Goal: Complete application form

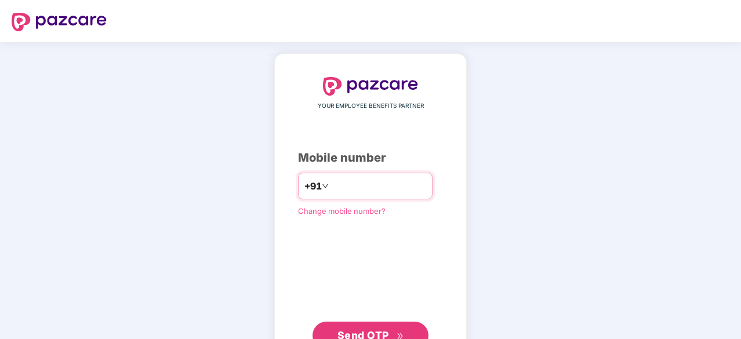
type input "**********"
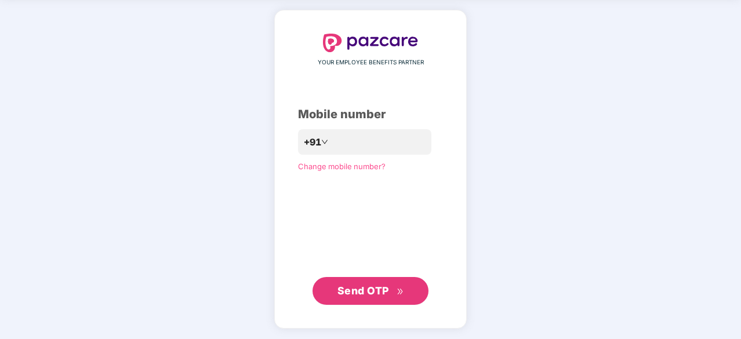
click at [375, 294] on span "Send OTP" at bounding box center [364, 291] width 52 height 12
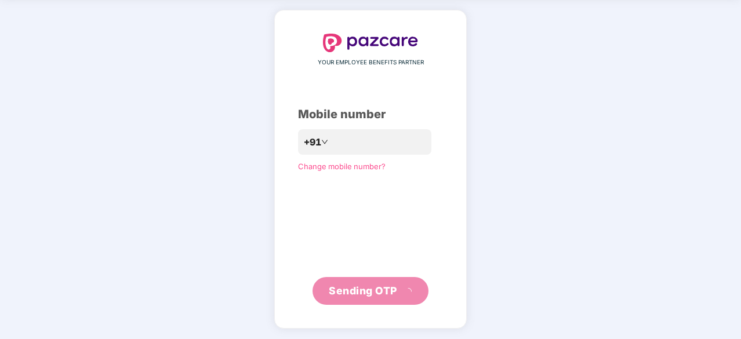
scroll to position [38, 0]
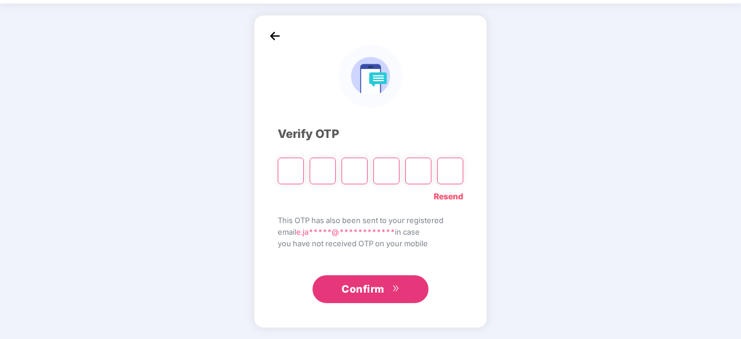
type input "*"
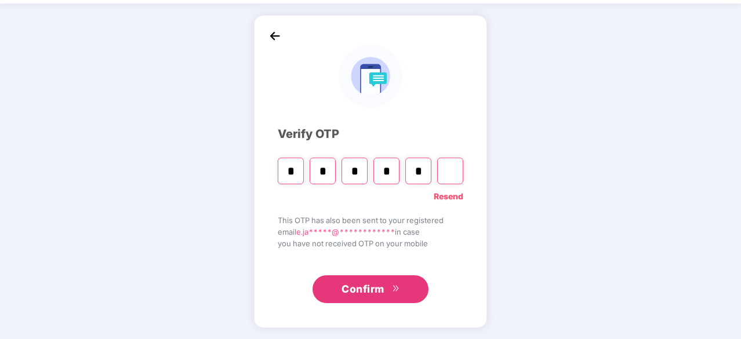
type input "*"
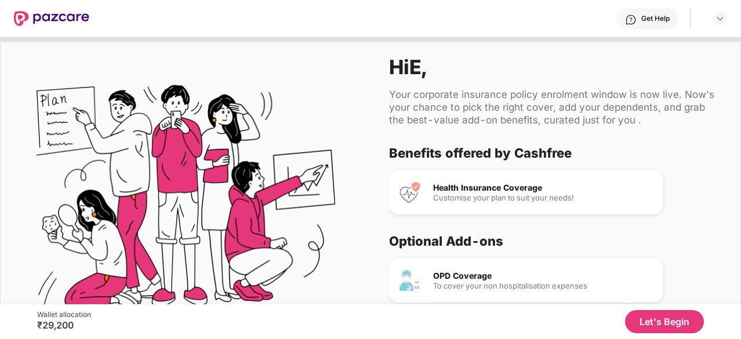
scroll to position [109, 0]
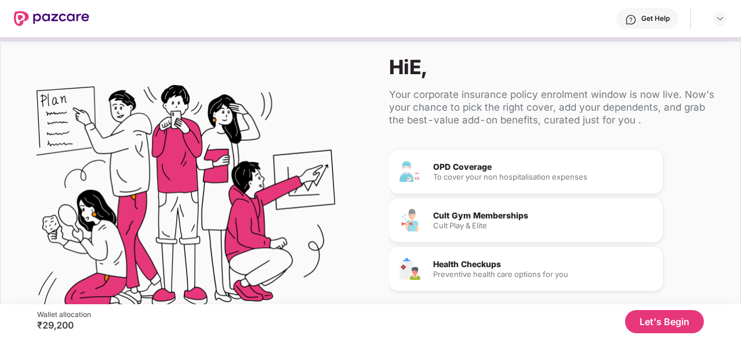
click at [488, 213] on div "Cult Gym Memberships" at bounding box center [543, 216] width 220 height 8
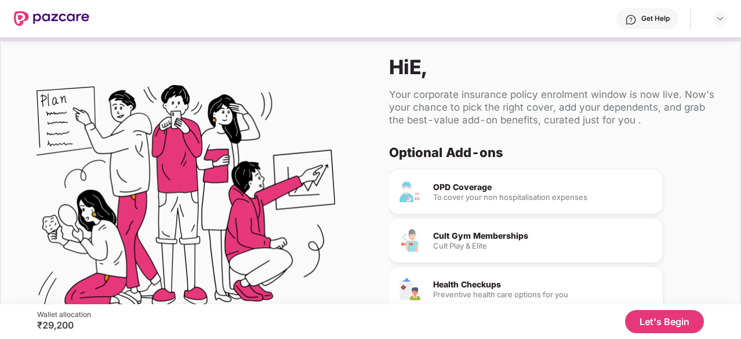
click at [463, 191] on div "OPD Coverage" at bounding box center [543, 187] width 220 height 8
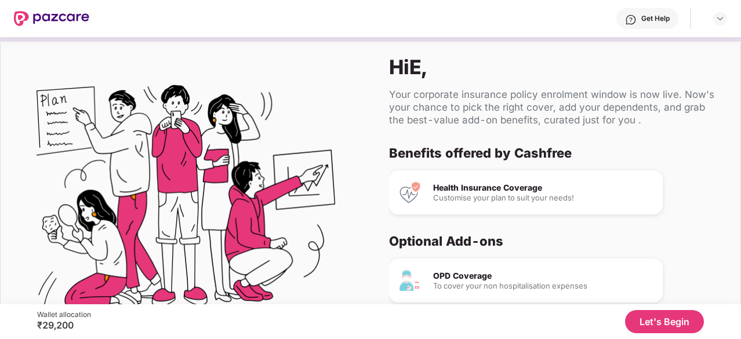
scroll to position [109, 0]
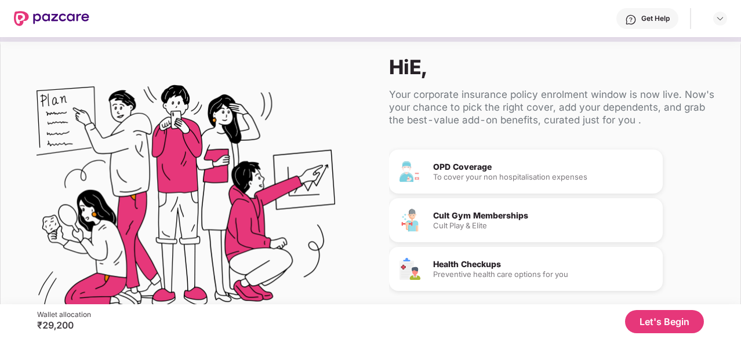
click at [664, 321] on button "Let's Begin" at bounding box center [664, 321] width 79 height 23
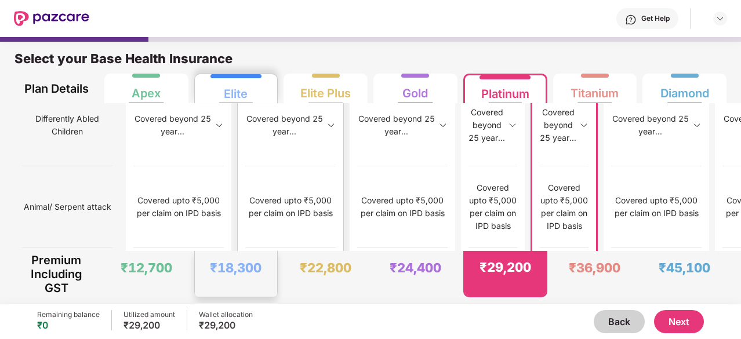
scroll to position [6, 0]
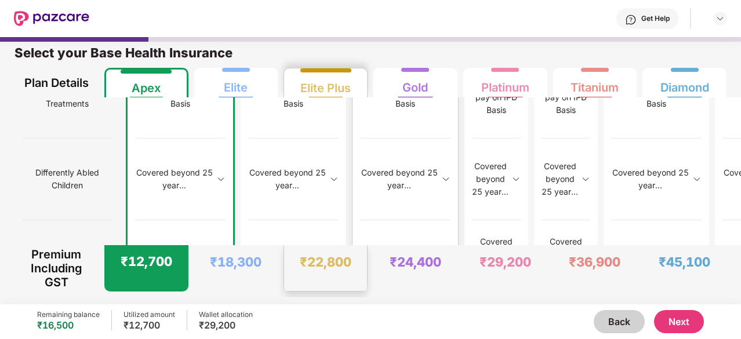
scroll to position [1511, 0]
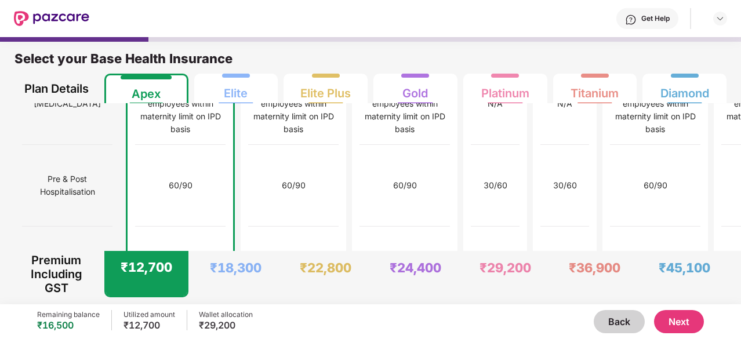
scroll to position [1228, 0]
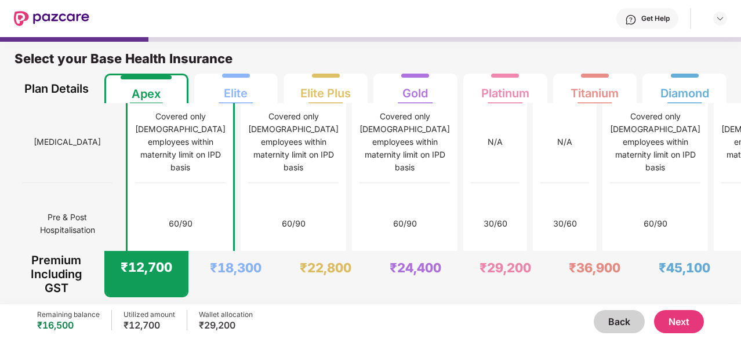
drag, startPoint x: 77, startPoint y: 160, endPoint x: 34, endPoint y: 135, distance: 48.8
copy span "Modern Day/Advanced Treatments"
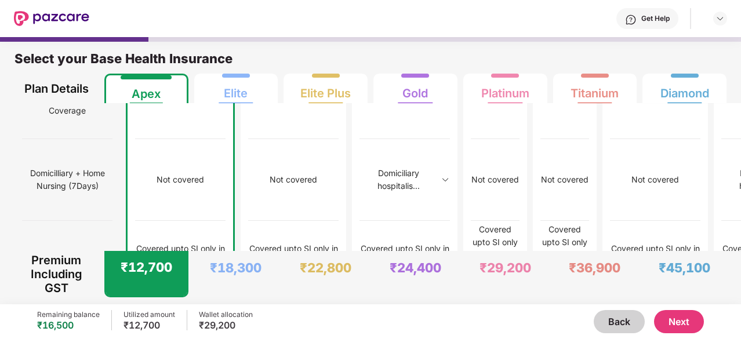
scroll to position [946, 0]
drag, startPoint x: 81, startPoint y: 164, endPoint x: 15, endPoint y: 145, distance: 69.4
click at [15, 145] on div "Cover Type Sum Insured Co-Pay Normal Room Rent [MEDICAL_DATA] Room Rent Materni…" at bounding box center [68, 179] width 106 height 2045
copy span "Pre-Post [DATE] expenses"
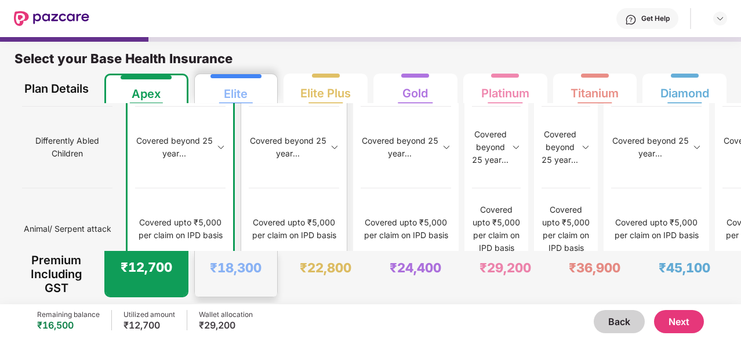
scroll to position [1572, 0]
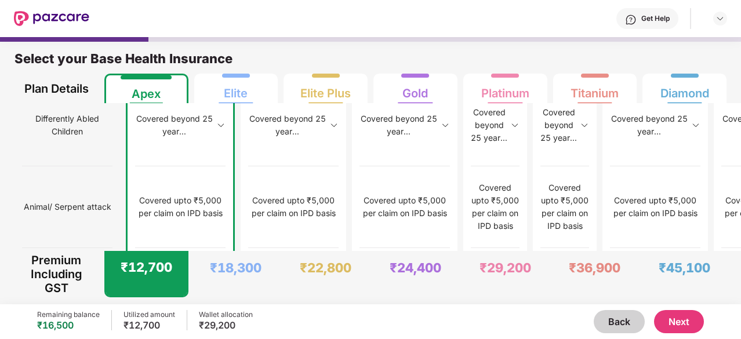
click at [683, 320] on button "Next" at bounding box center [679, 321] width 50 height 23
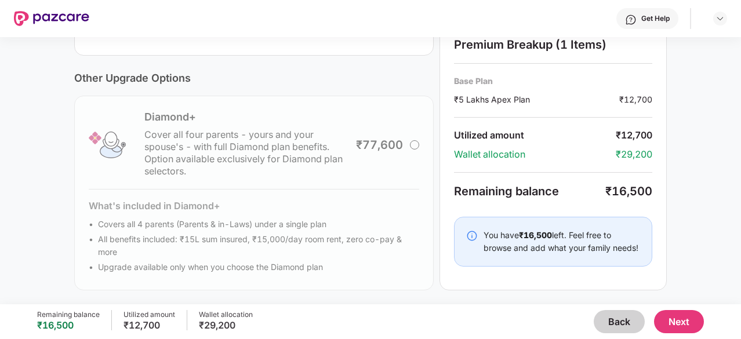
scroll to position [0, 0]
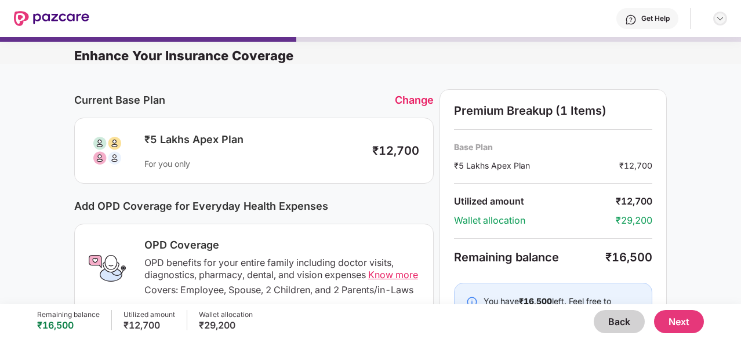
click at [726, 20] on div at bounding box center [720, 19] width 14 height 14
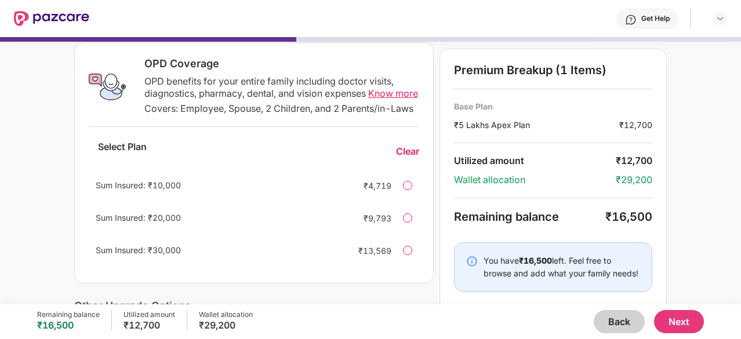
scroll to position [181, 0]
click at [655, 287] on div "Premium Breakup (1 Items) Base Plan ₹5 Lakhs Apex Plan ₹12,700 Utilized amount …" at bounding box center [553, 182] width 227 height 267
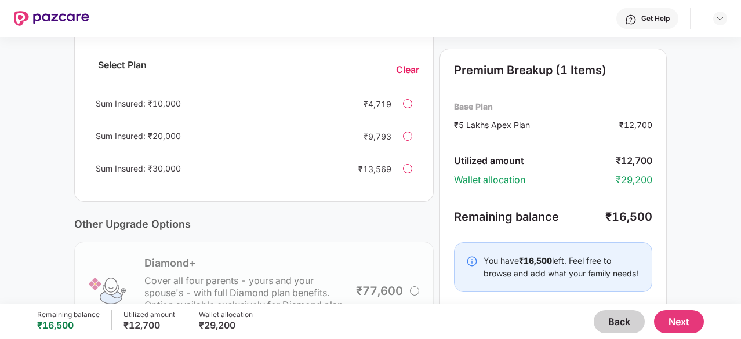
click at [472, 258] on img at bounding box center [472, 262] width 12 height 12
click at [472, 259] on img at bounding box center [472, 262] width 12 height 12
click at [691, 320] on button "Next" at bounding box center [679, 321] width 50 height 23
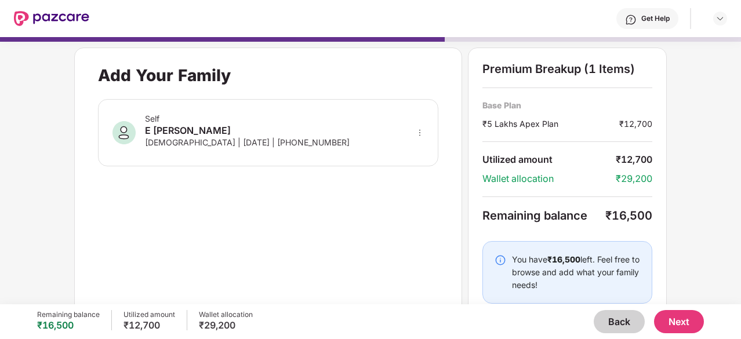
scroll to position [22, 0]
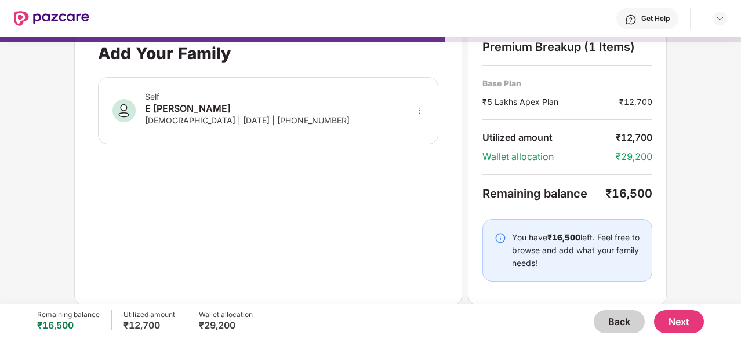
click at [501, 236] on img at bounding box center [501, 239] width 12 height 12
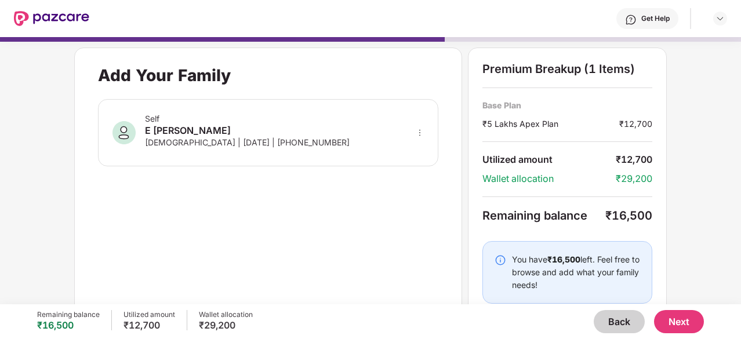
click at [686, 324] on button "Next" at bounding box center [679, 321] width 50 height 23
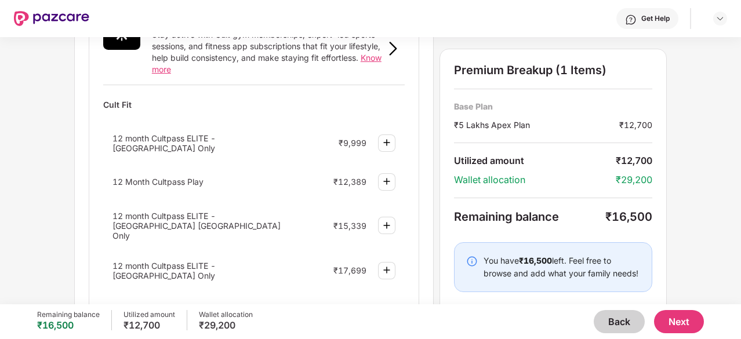
scroll to position [621, 0]
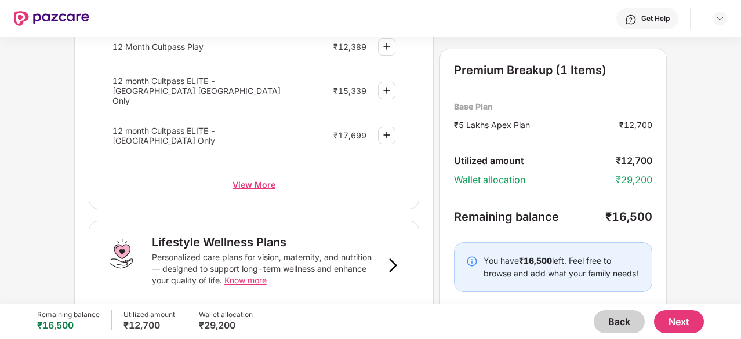
click at [270, 174] on div "View More" at bounding box center [254, 184] width 302 height 21
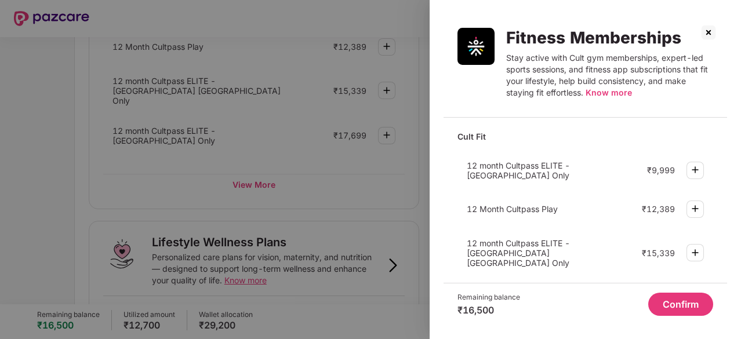
scroll to position [1, 0]
click at [696, 212] on img at bounding box center [695, 208] width 14 height 14
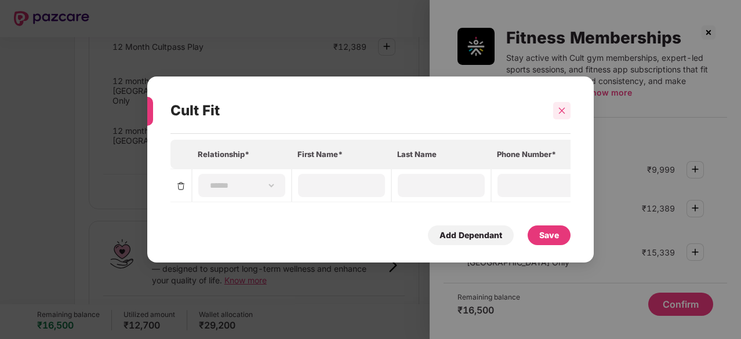
click at [559, 107] on icon "close" at bounding box center [562, 110] width 6 height 6
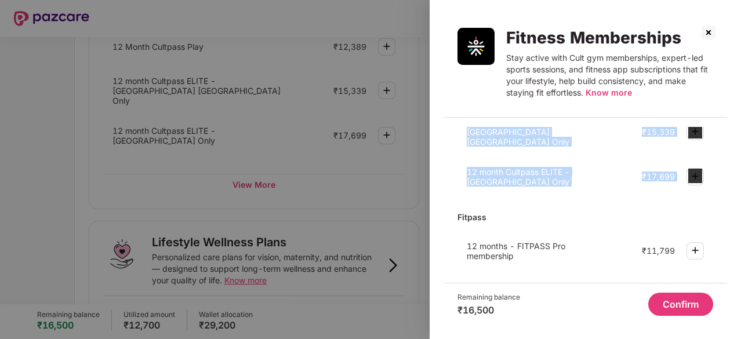
scroll to position [0, 0]
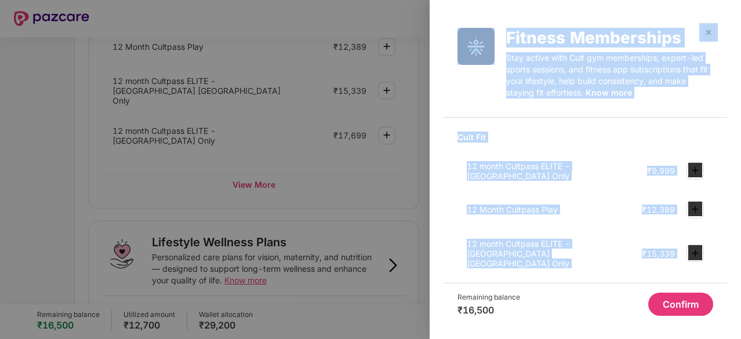
drag, startPoint x: 693, startPoint y: 179, endPoint x: 700, endPoint y: 34, distance: 145.8
click at [700, 34] on div "Fitness Memberships Stay active with Cult gym memberships, expert-led sports se…" at bounding box center [586, 169] width 284 height 311
click at [702, 32] on img at bounding box center [708, 32] width 19 height 19
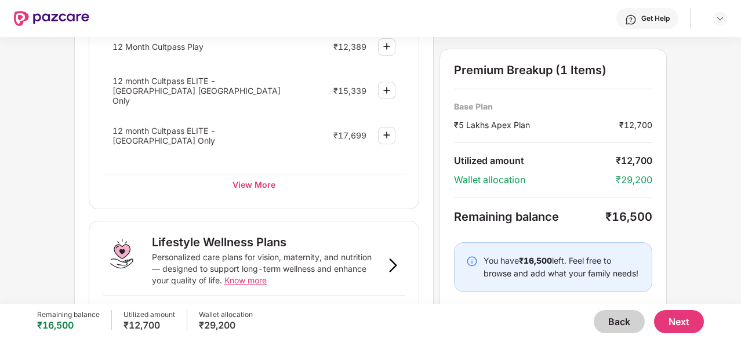
click at [696, 125] on div "Wellness Marketplace Preventive Health Checks Full-body checkups and diagnostic…" at bounding box center [370, 170] width 741 height 267
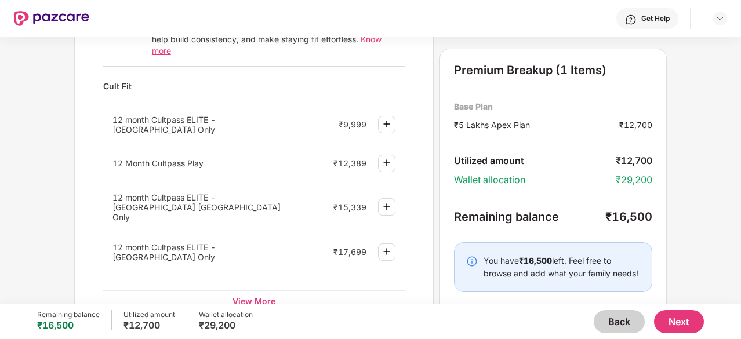
scroll to position [503, 0]
click at [264, 291] on div "View More" at bounding box center [254, 301] width 302 height 21
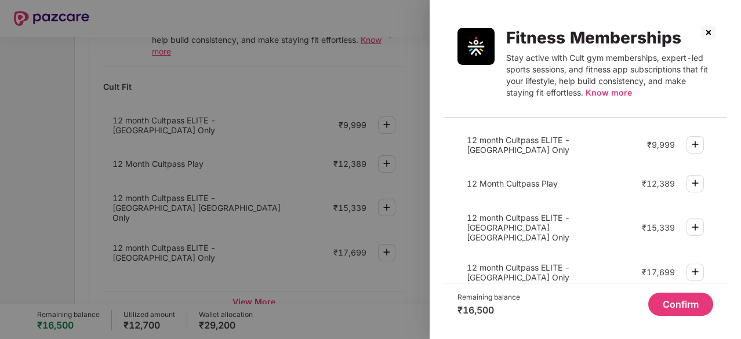
scroll to position [26, 0]
click at [699, 186] on img at bounding box center [695, 184] width 14 height 14
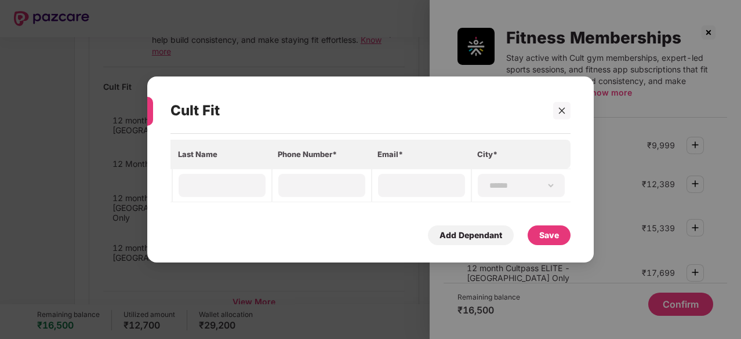
scroll to position [0, 0]
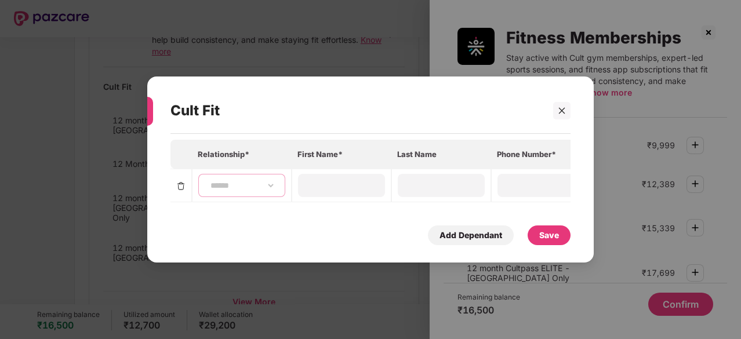
click at [242, 183] on select "**********" at bounding box center [241, 185] width 67 height 9
click at [208, 181] on select "**********" at bounding box center [241, 185] width 67 height 9
click at [320, 180] on input at bounding box center [342, 185] width 84 height 12
type input "*******"
type input "*"
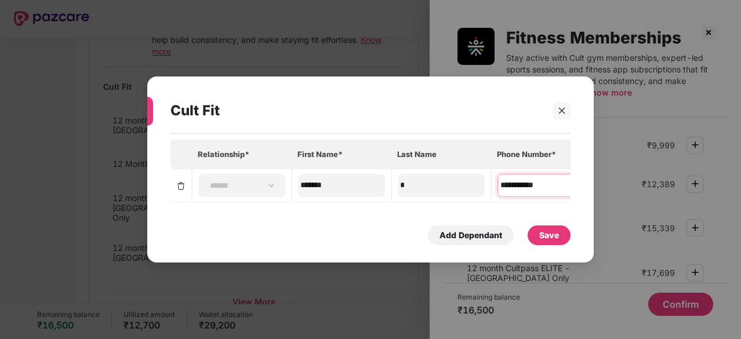
click at [505, 181] on input "**********" at bounding box center [541, 185] width 84 height 12
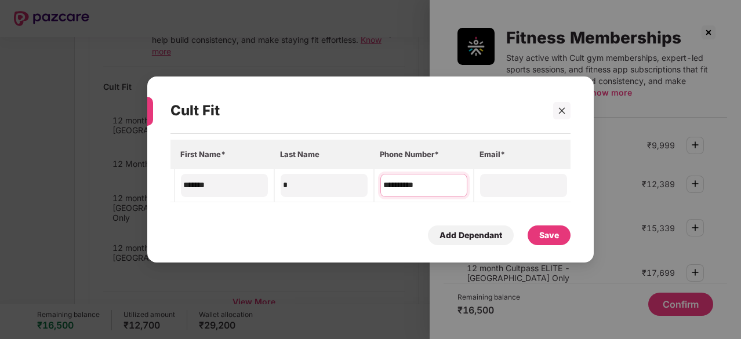
scroll to position [0, 169]
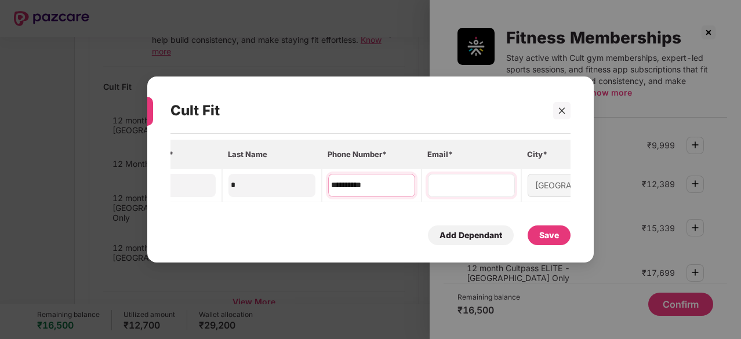
type input "**********"
click at [477, 185] on input at bounding box center [472, 185] width 84 height 12
type input "**********"
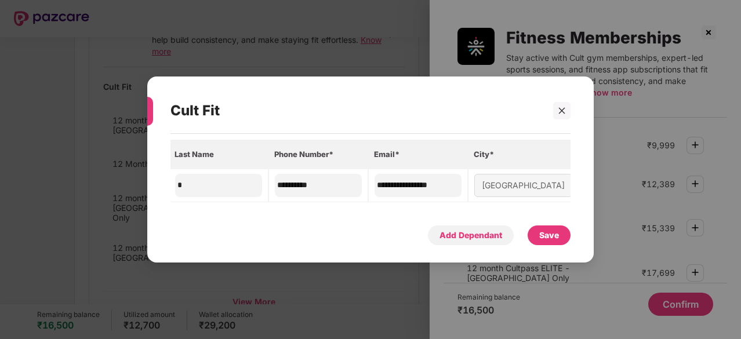
click at [486, 237] on div "Add Dependant" at bounding box center [471, 235] width 63 height 13
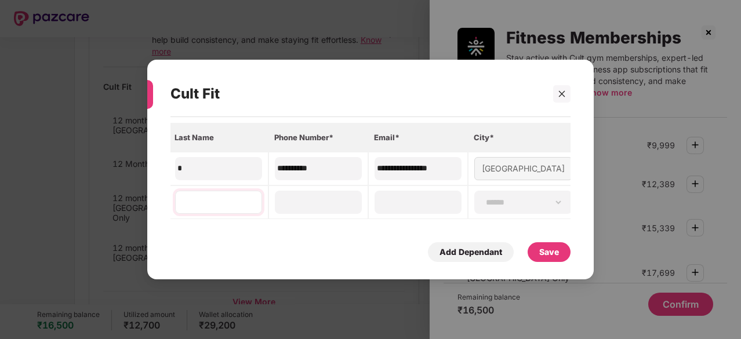
scroll to position [0, 0]
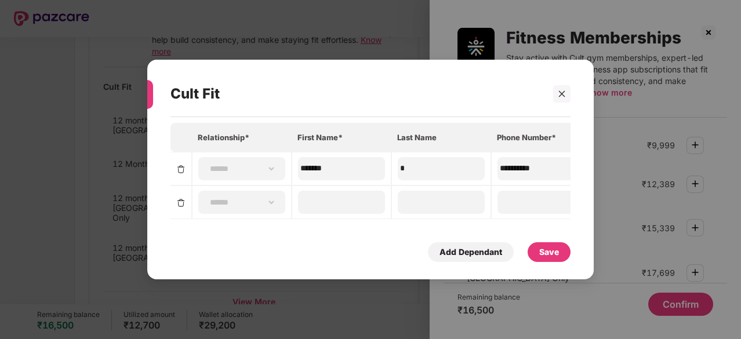
click at [180, 202] on img at bounding box center [180, 202] width 9 height 9
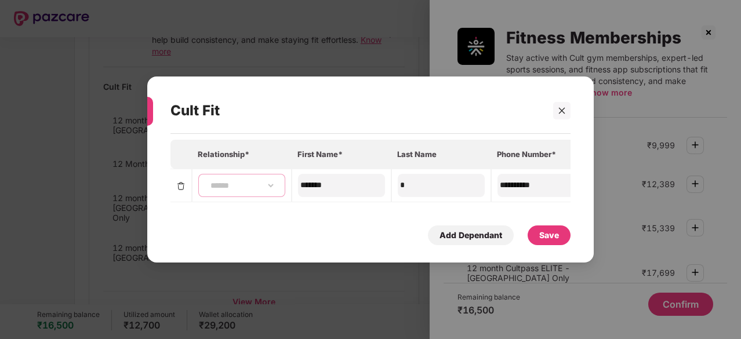
click at [230, 187] on select "**********" at bounding box center [241, 185] width 67 height 9
select select "****"
click at [208, 181] on select "**********" at bounding box center [241, 185] width 67 height 9
type input "*"
type input "*******"
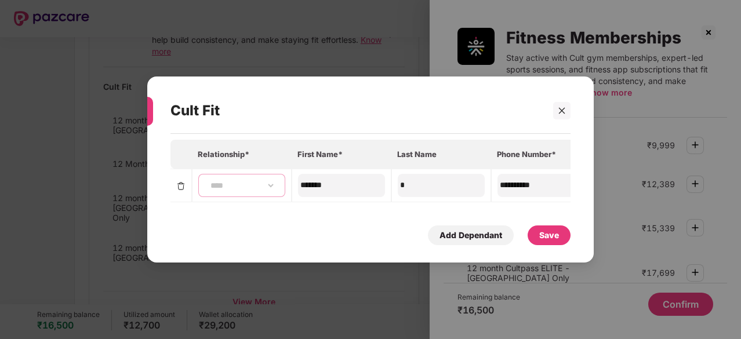
type input "**********"
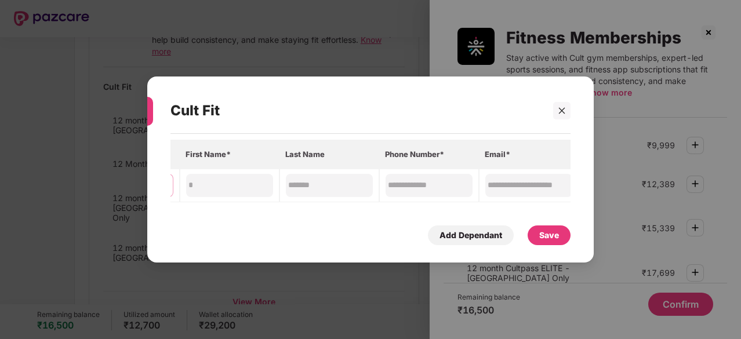
scroll to position [0, 223]
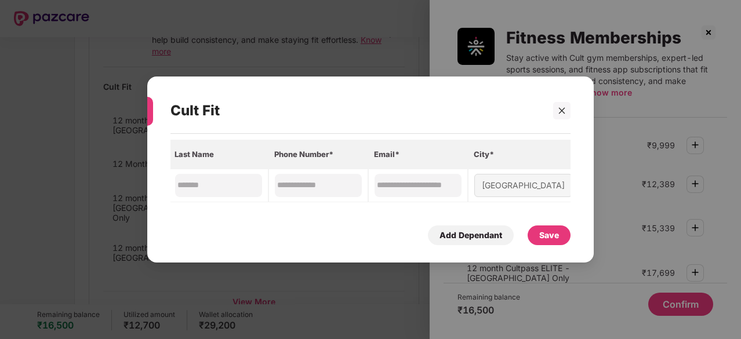
click at [559, 245] on div "Save" at bounding box center [549, 236] width 43 height 20
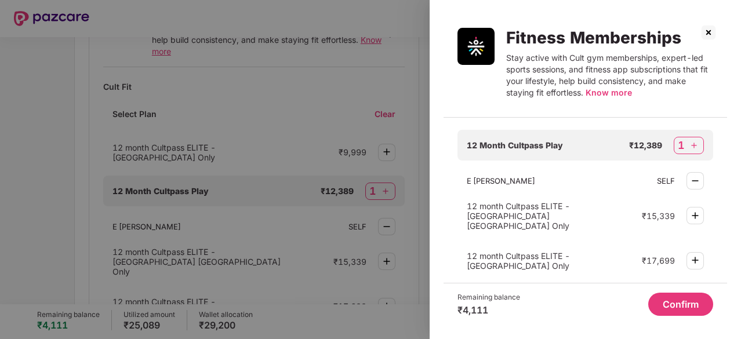
scroll to position [86, 0]
click at [683, 309] on button "Confirm" at bounding box center [680, 304] width 65 height 23
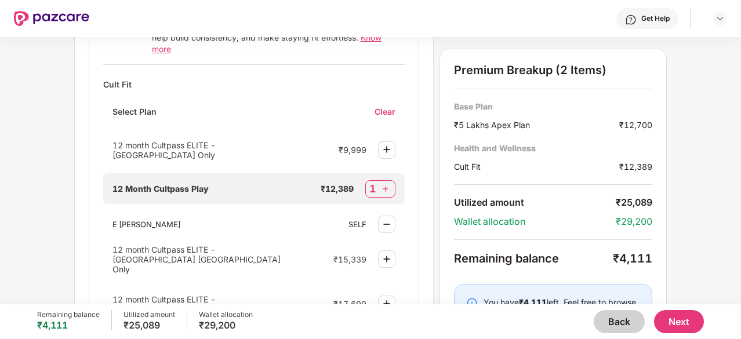
scroll to position [505, 0]
click at [693, 171] on div "Wellness Marketplace Preventive Health Checks Full-body checkups and diagnostic…" at bounding box center [370, 170] width 741 height 267
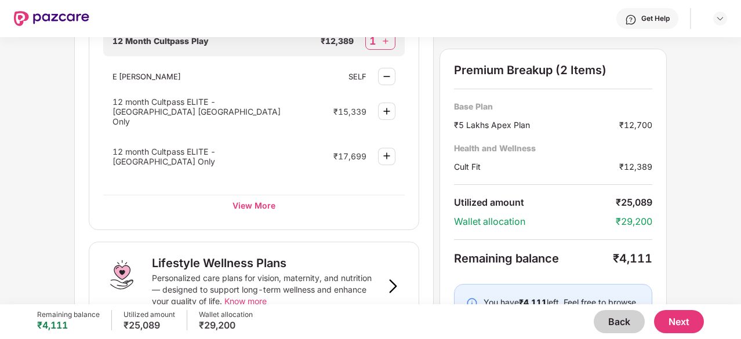
scroll to position [655, 0]
click at [251, 194] on div "View More" at bounding box center [254, 204] width 302 height 21
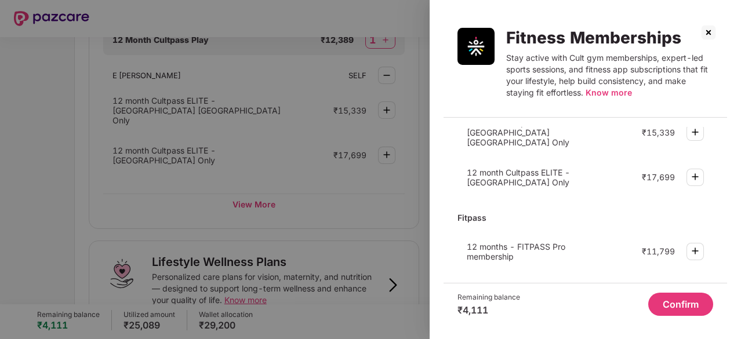
scroll to position [0, 0]
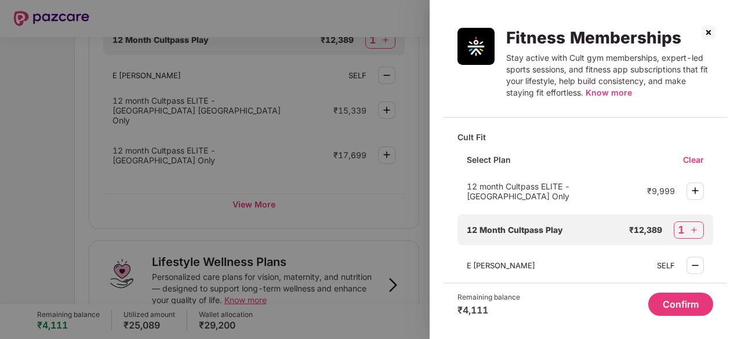
click at [697, 191] on img at bounding box center [695, 191] width 14 height 14
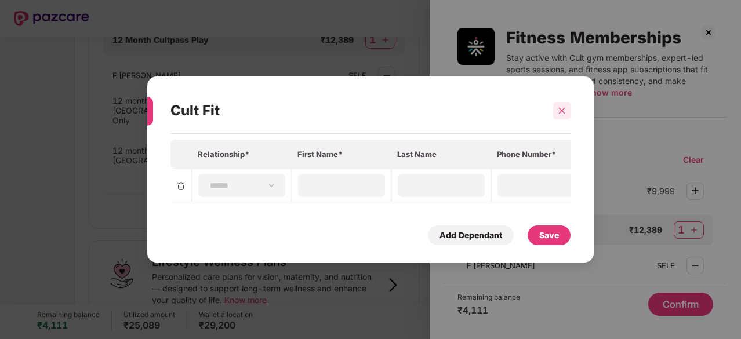
click at [557, 106] on div at bounding box center [561, 110] width 17 height 17
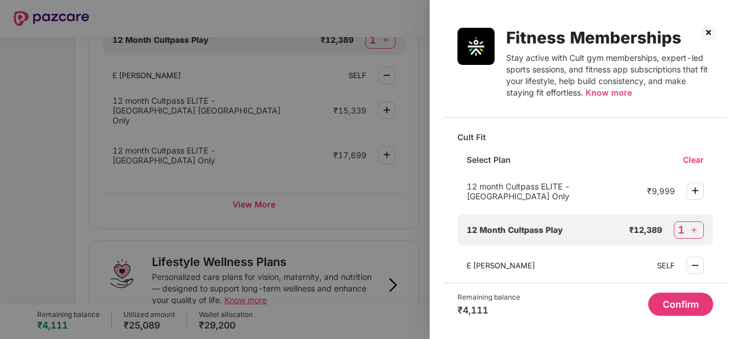
click at [708, 36] on img at bounding box center [708, 32] width 19 height 19
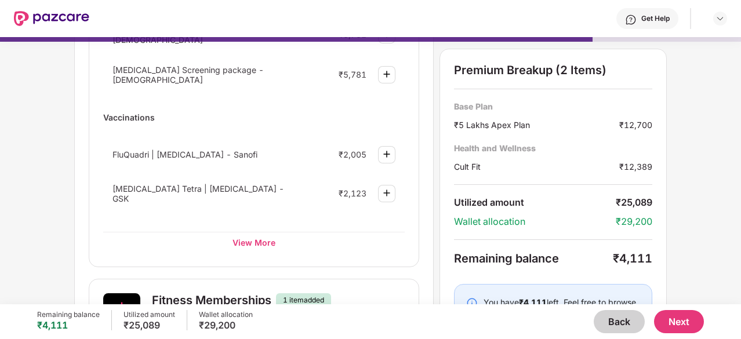
scroll to position [205, 0]
click at [258, 231] on div "View More" at bounding box center [254, 241] width 302 height 21
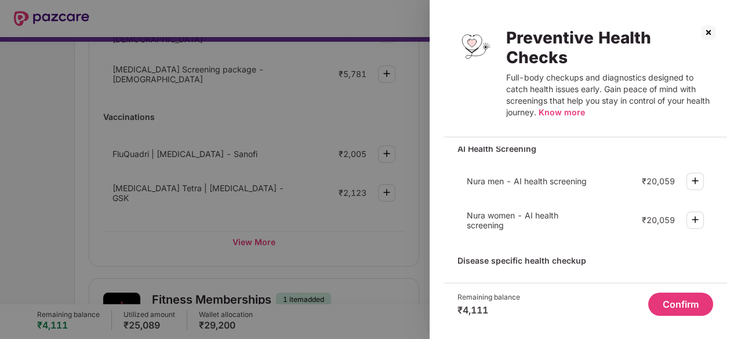
scroll to position [0, 0]
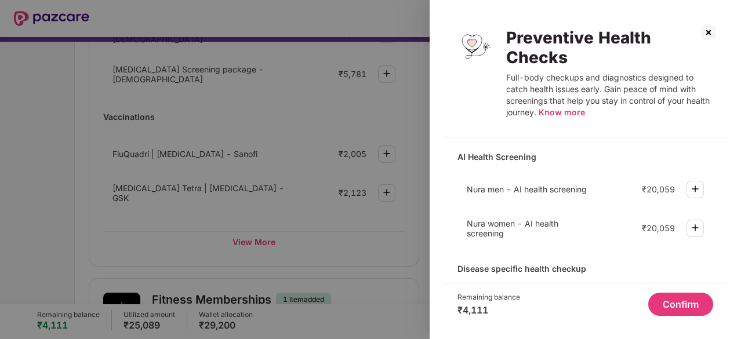
click at [708, 28] on img at bounding box center [708, 32] width 19 height 19
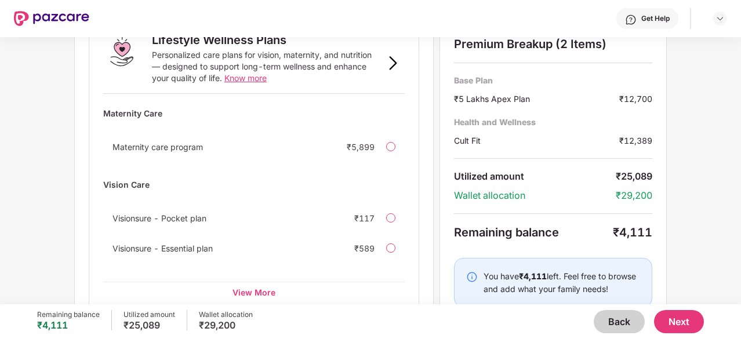
scroll to position [876, 0]
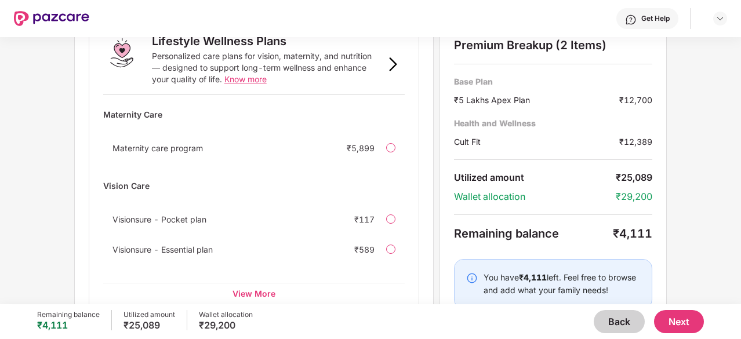
click at [688, 327] on button "Next" at bounding box center [679, 321] width 50 height 23
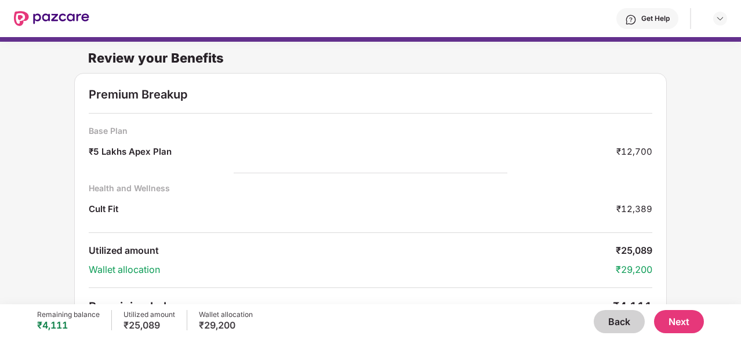
scroll to position [23, 0]
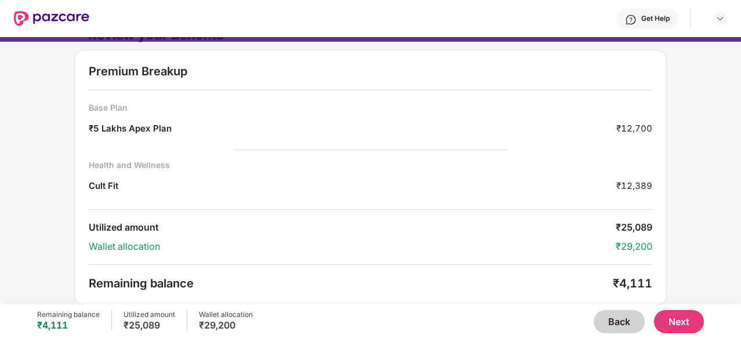
click at [601, 322] on button "Back" at bounding box center [619, 321] width 51 height 23
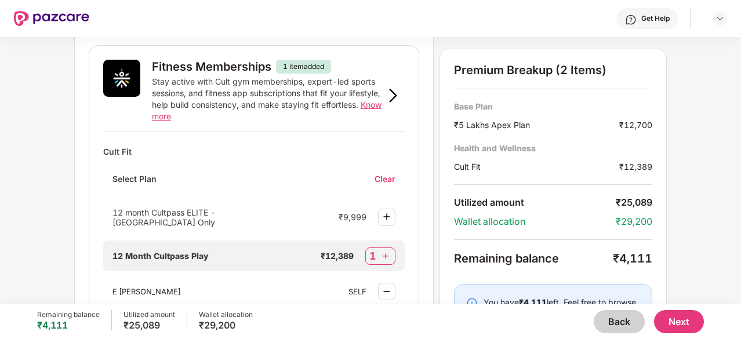
scroll to position [442, 0]
